Goal: Information Seeking & Learning: Check status

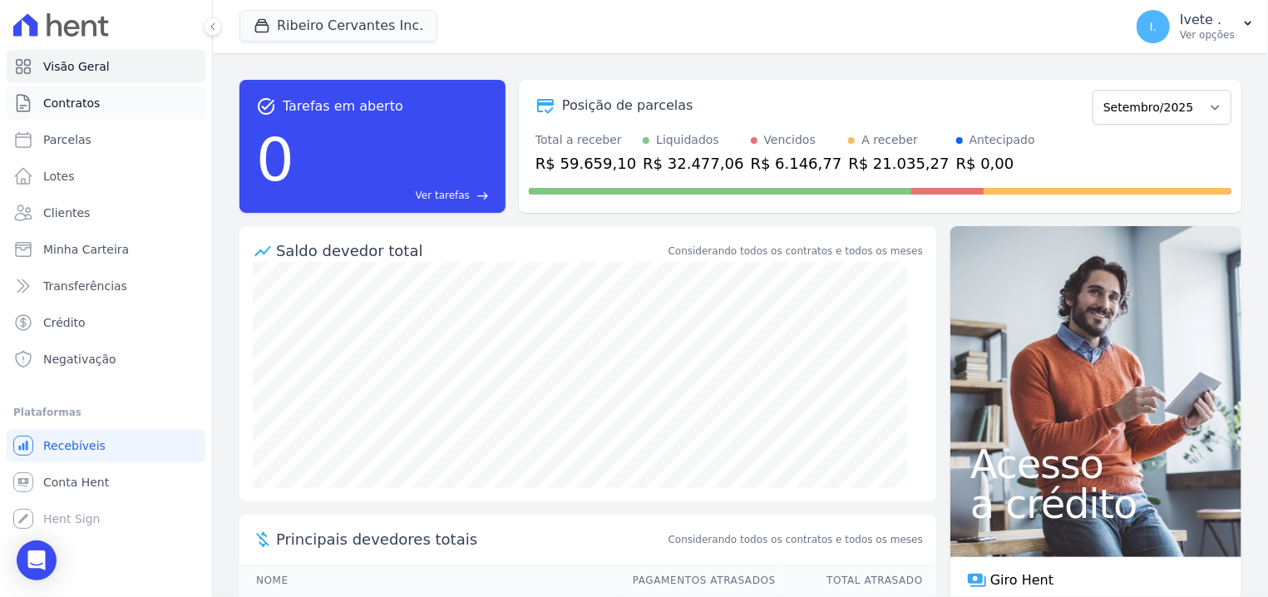
click at [120, 102] on link "Contratos" at bounding box center [106, 103] width 199 height 33
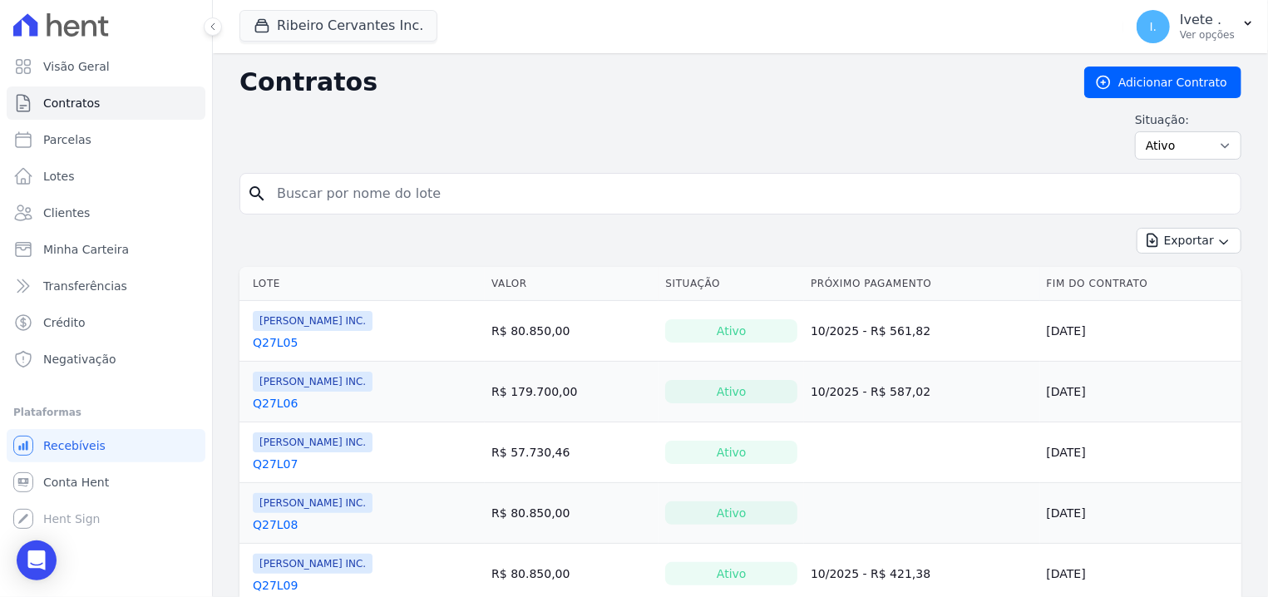
click at [294, 197] on input "search" at bounding box center [750, 193] width 967 height 33
type input "j"
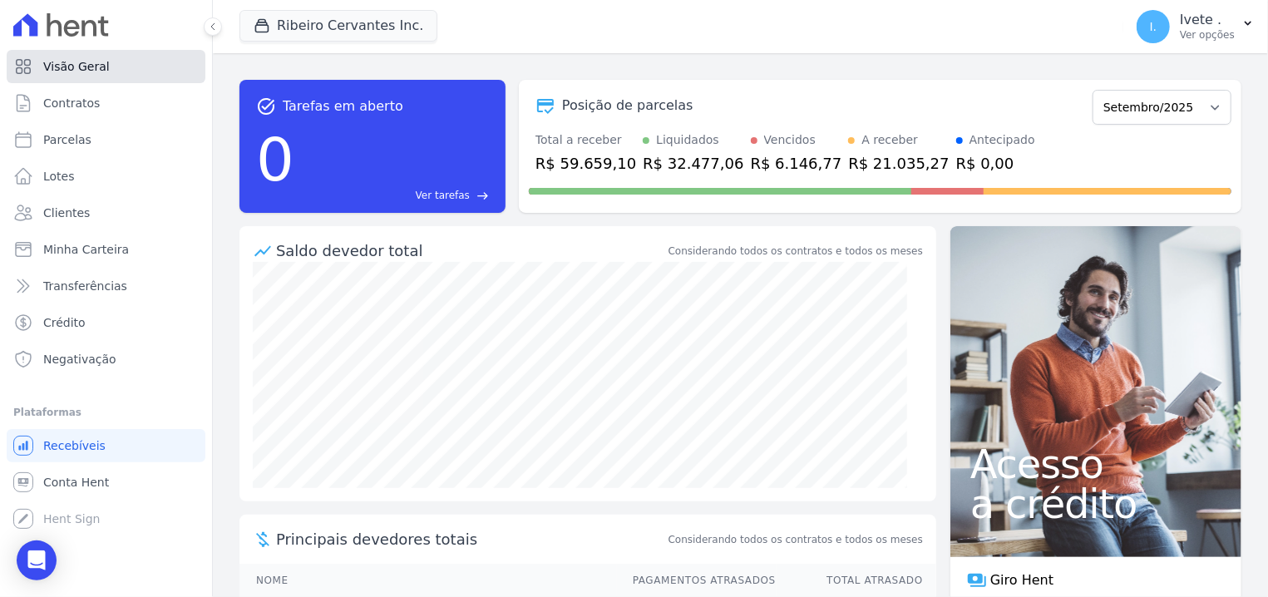
click at [64, 82] on link "Visão Geral" at bounding box center [106, 66] width 199 height 33
click at [72, 93] on link "Contratos" at bounding box center [106, 103] width 199 height 33
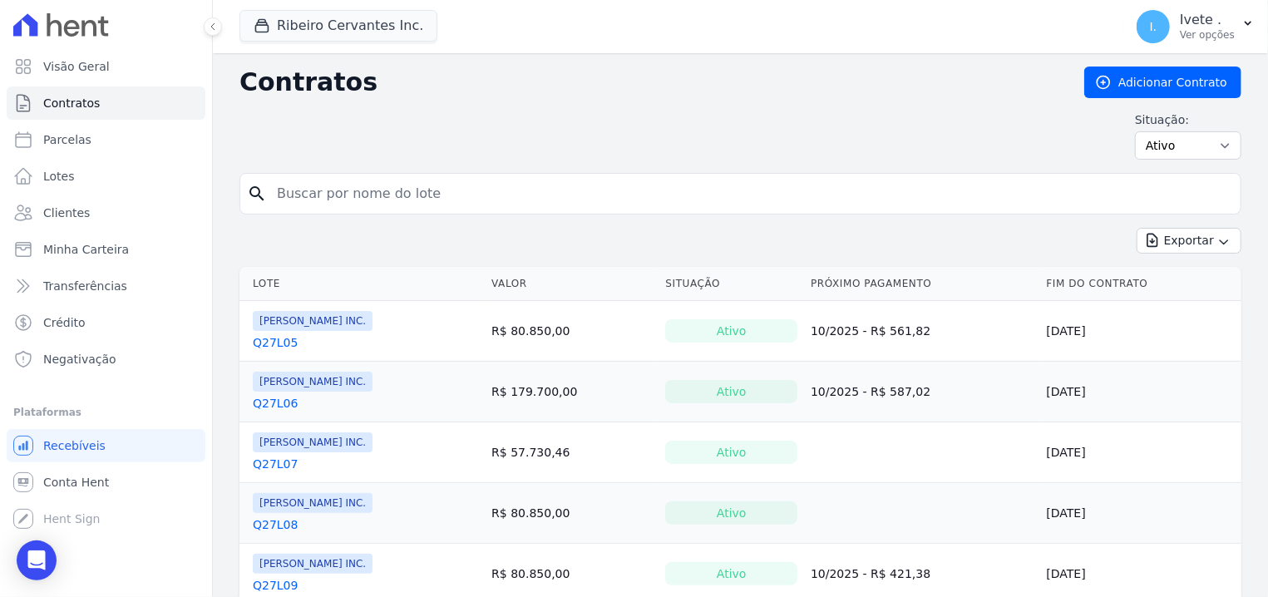
click at [307, 189] on input "search" at bounding box center [750, 193] width 967 height 33
type input "q27l15"
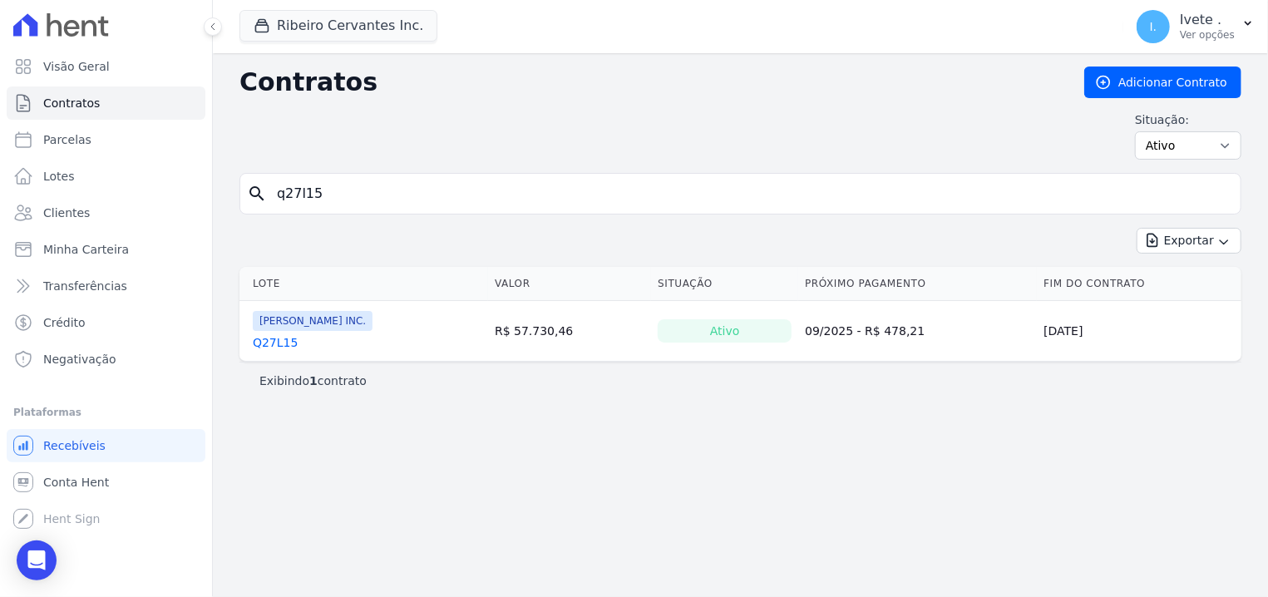
click at [266, 347] on link "Q27L15" at bounding box center [275, 342] width 45 height 17
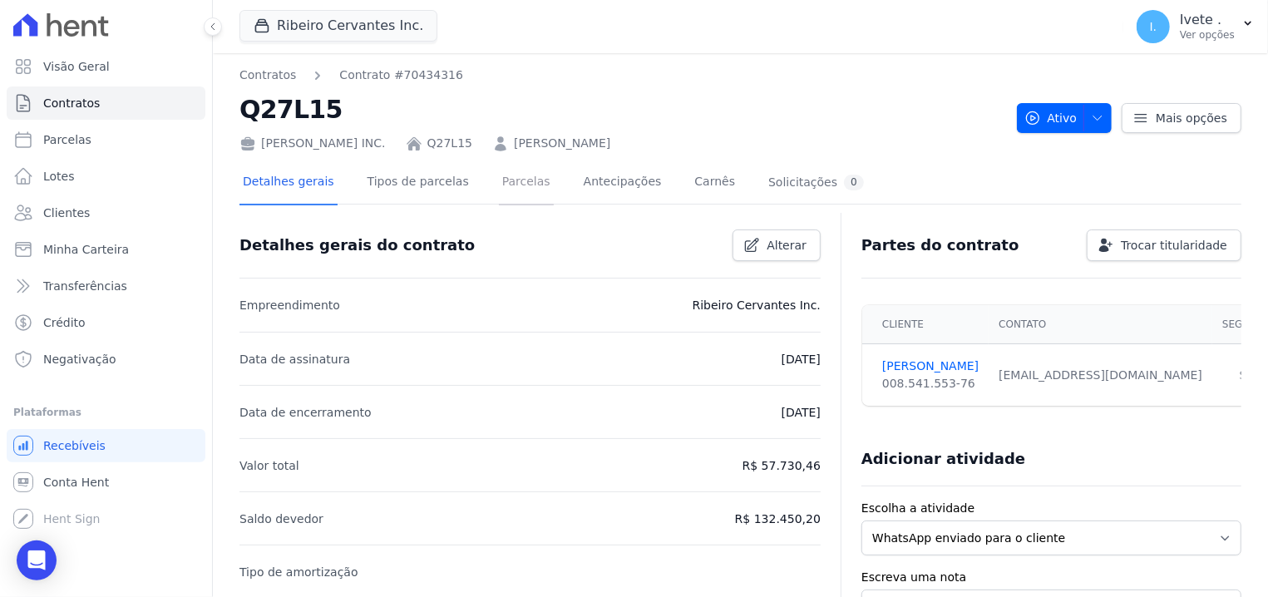
click at [502, 189] on link "Parcelas" at bounding box center [526, 183] width 55 height 44
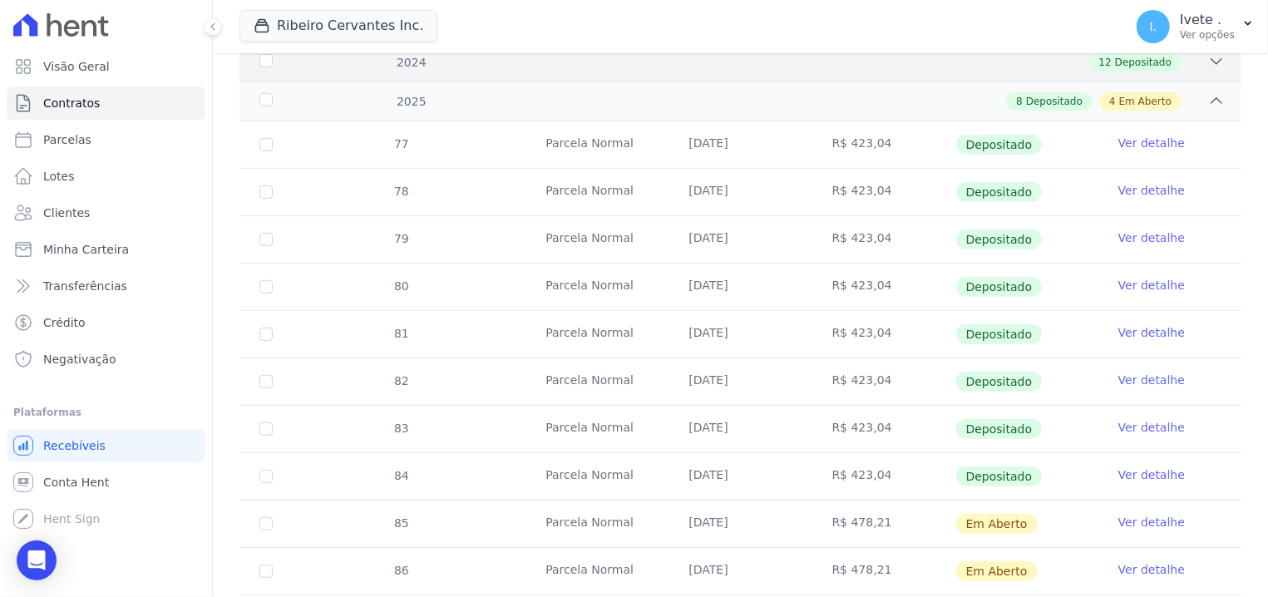
scroll to position [423, 0]
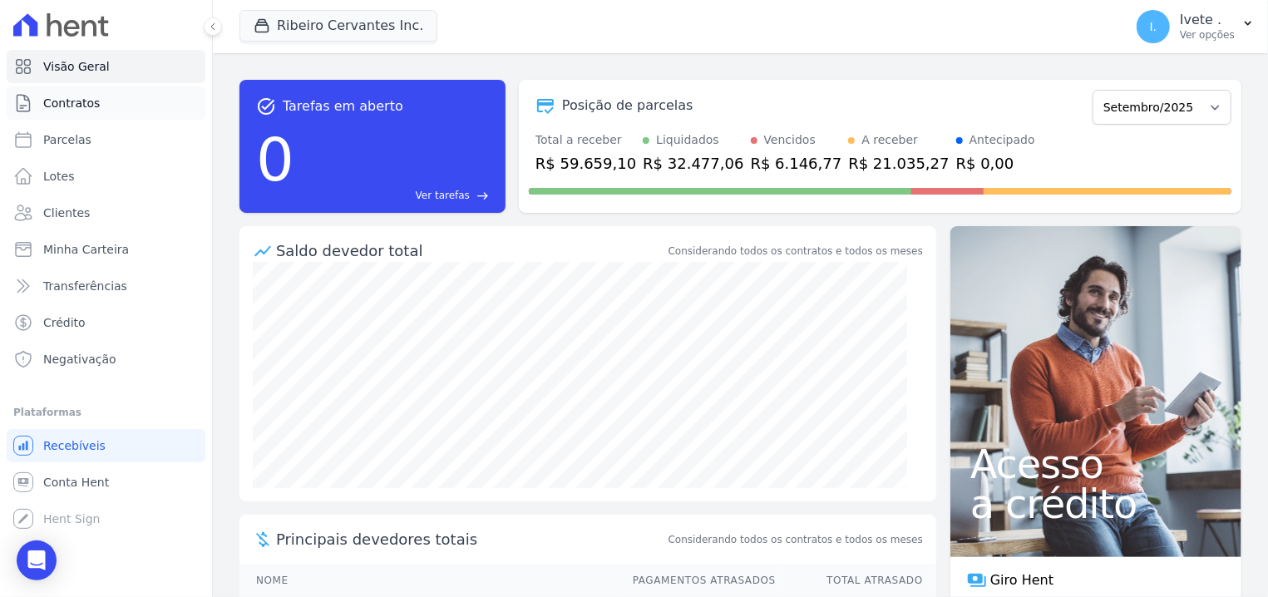
click at [150, 95] on link "Contratos" at bounding box center [106, 103] width 199 height 33
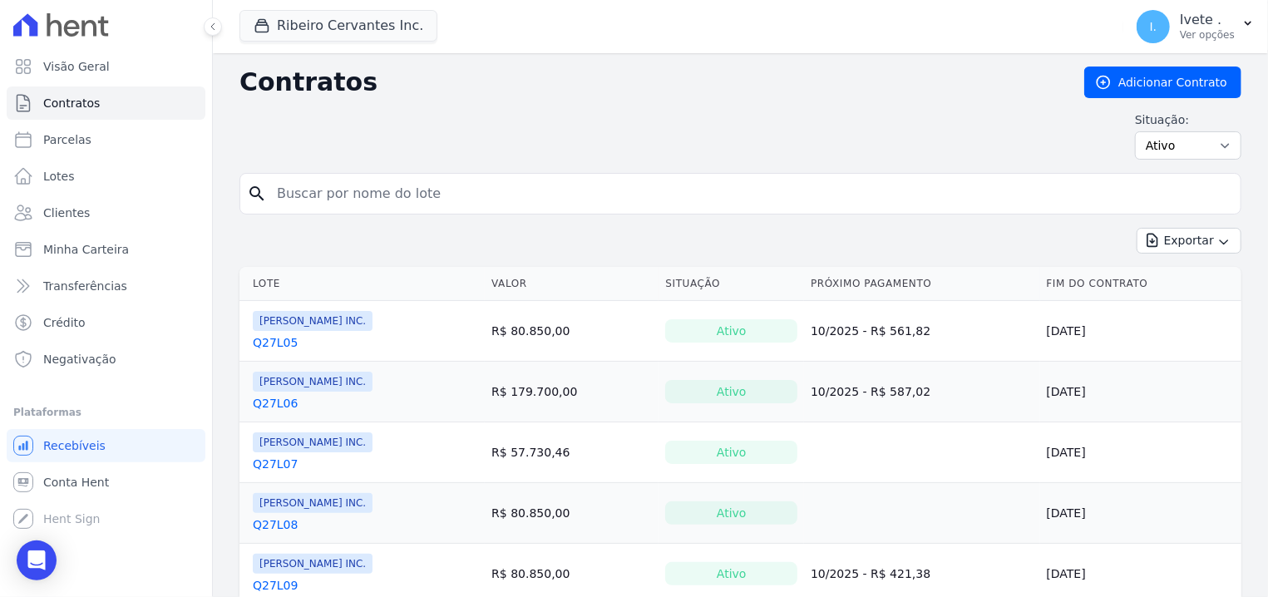
click at [358, 210] on input "search" at bounding box center [750, 193] width 967 height 33
type input "q27l15"
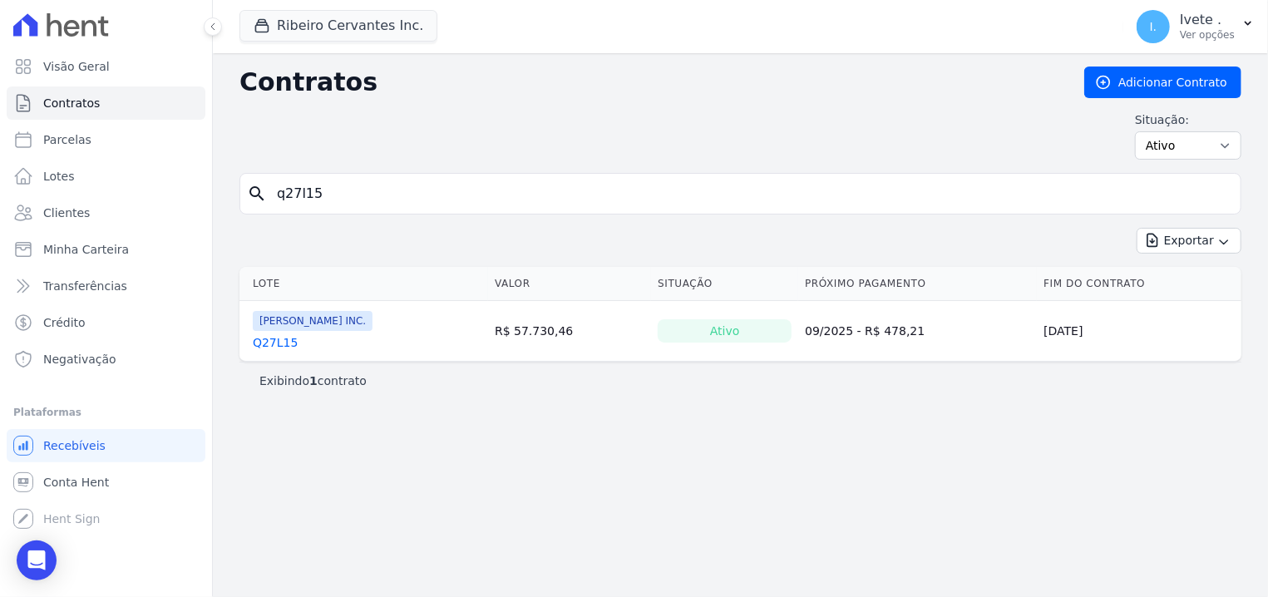
click at [279, 339] on link "Q27L15" at bounding box center [275, 342] width 45 height 17
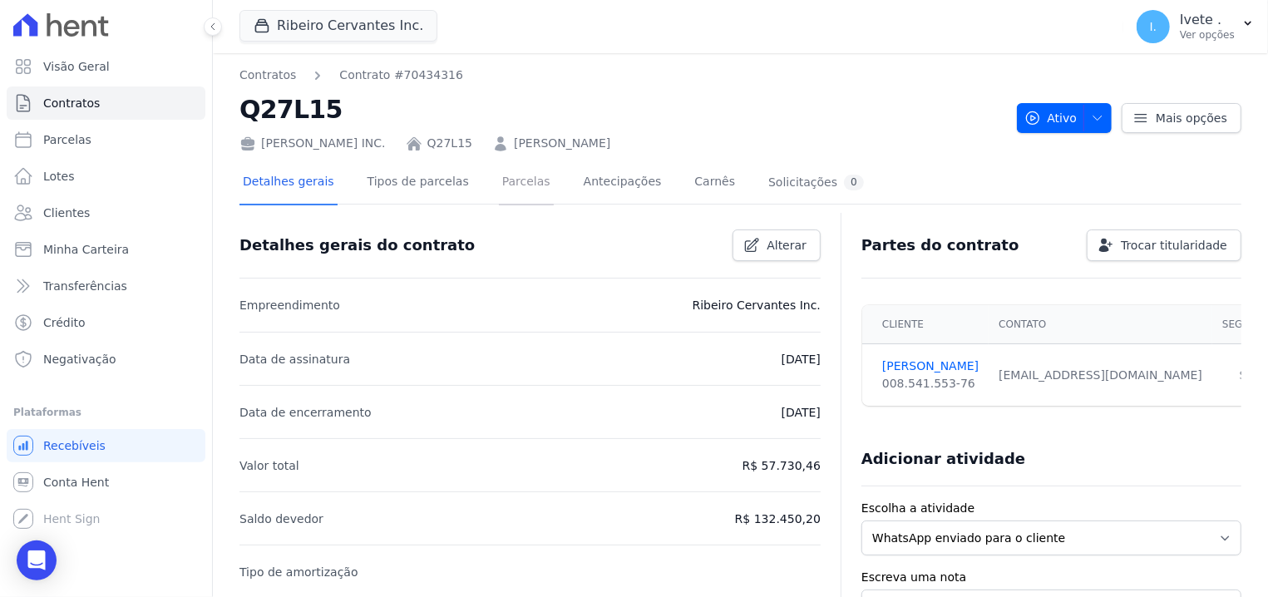
click at [499, 191] on link "Parcelas" at bounding box center [526, 183] width 55 height 44
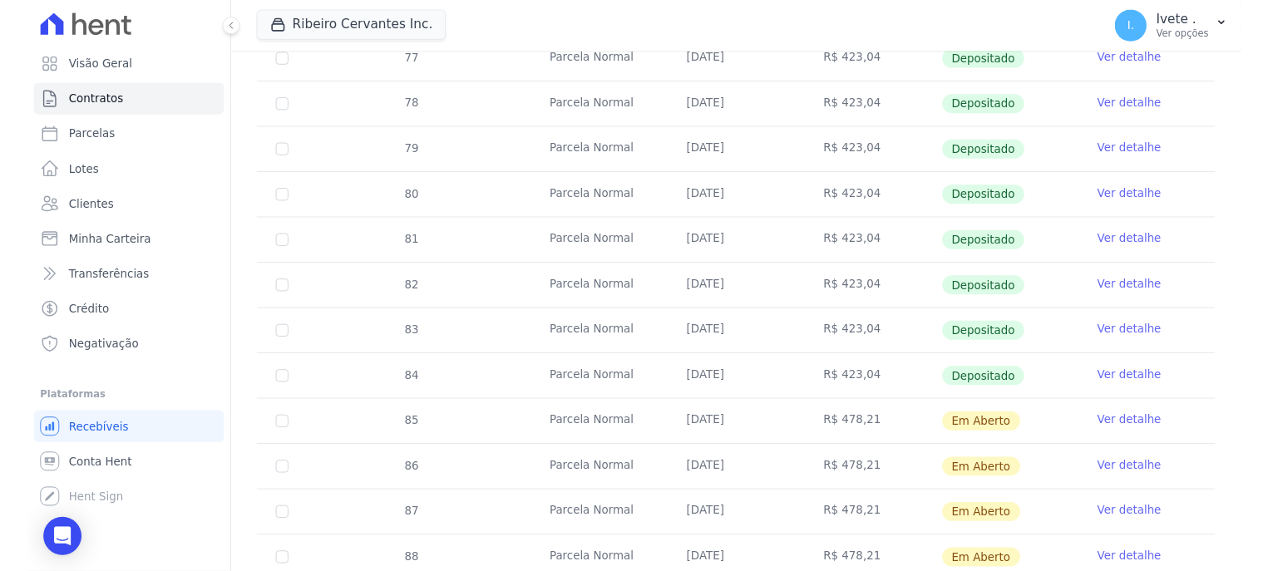
scroll to position [529, 0]
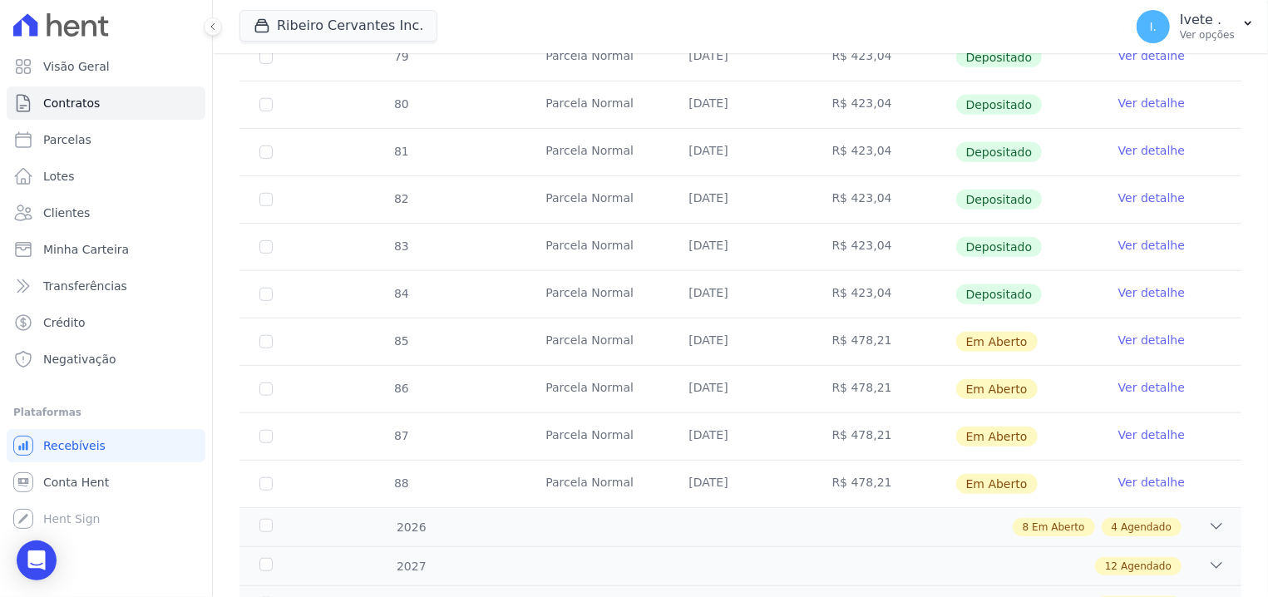
drag, startPoint x: 833, startPoint y: 246, endPoint x: 898, endPoint y: 256, distance: 65.6
click at [898, 256] on td "R$ 423,04" at bounding box center [884, 247] width 143 height 47
drag, startPoint x: 826, startPoint y: 343, endPoint x: 906, endPoint y: 349, distance: 80.1
click at [906, 349] on td "R$ 478,21" at bounding box center [884, 342] width 143 height 47
drag, startPoint x: 901, startPoint y: 251, endPoint x: 1030, endPoint y: 250, distance: 128.9
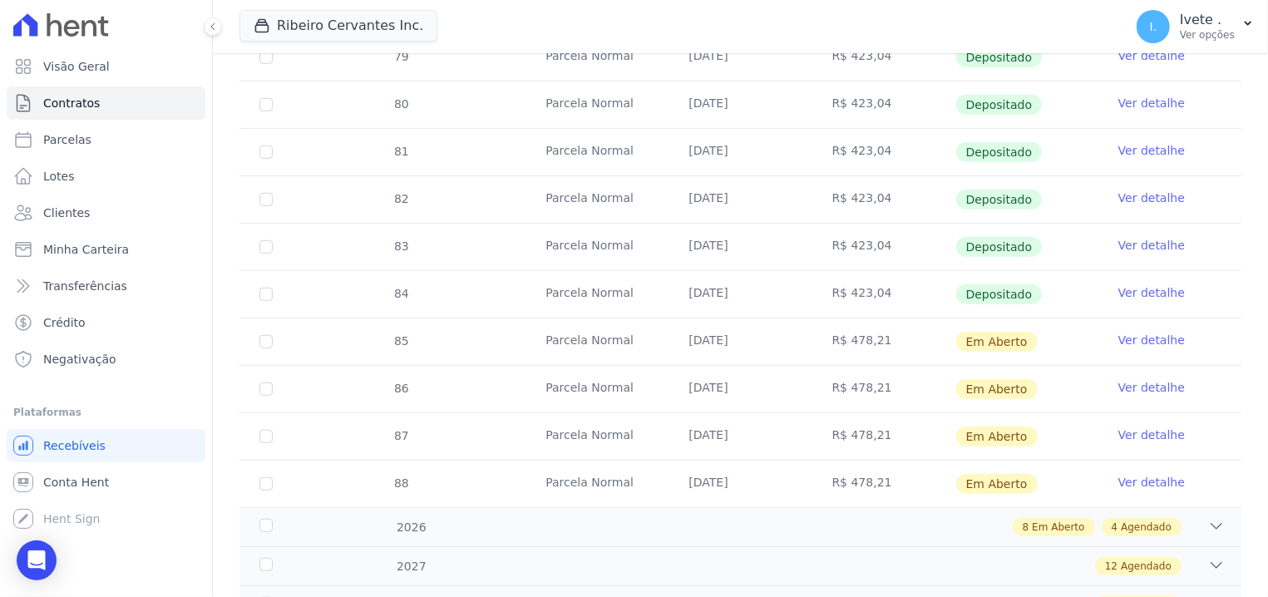
click at [1030, 250] on tr "83 Parcela Normal 25/07/2025 R$ 423,04 Depositado Ver detalhe" at bounding box center [741, 246] width 1002 height 47
click at [845, 240] on td "R$ 423,04" at bounding box center [884, 247] width 143 height 47
